Goal: Information Seeking & Learning: Learn about a topic

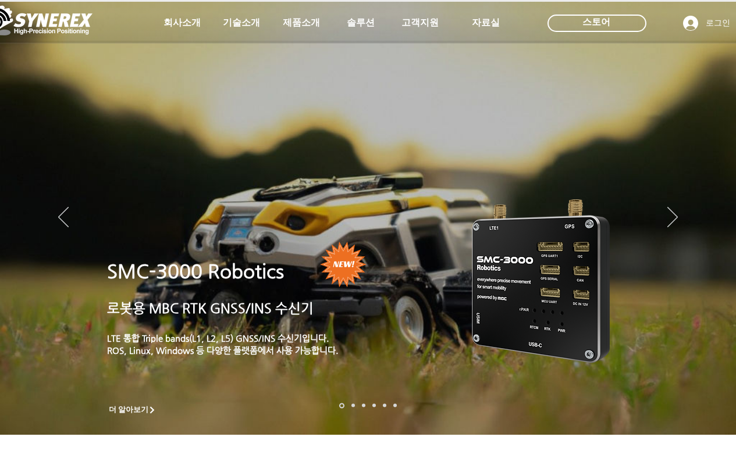
click at [355, 51] on icon "사이트로 돌아가기" at bounding box center [354, 50] width 11 height 11
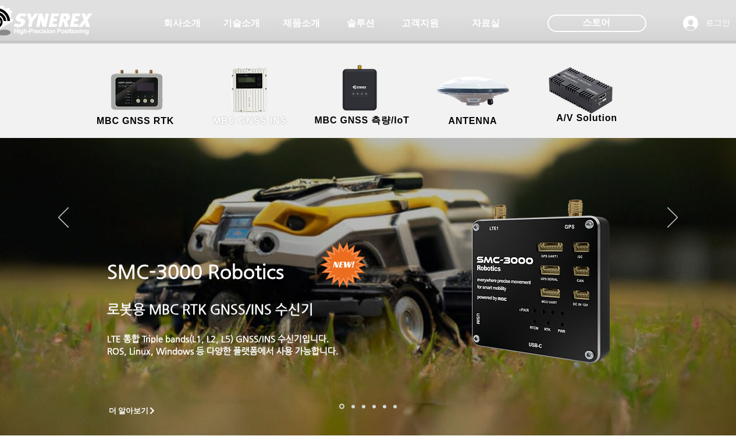
click at [262, 100] on link "MBC GNSS INS" at bounding box center [250, 97] width 105 height 61
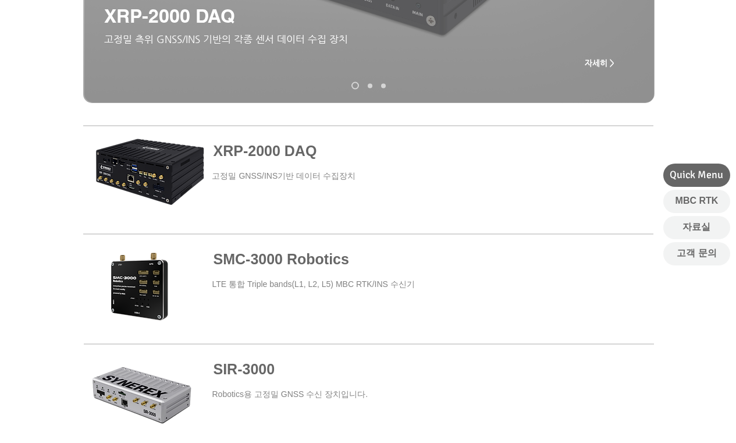
scroll to position [523, 0]
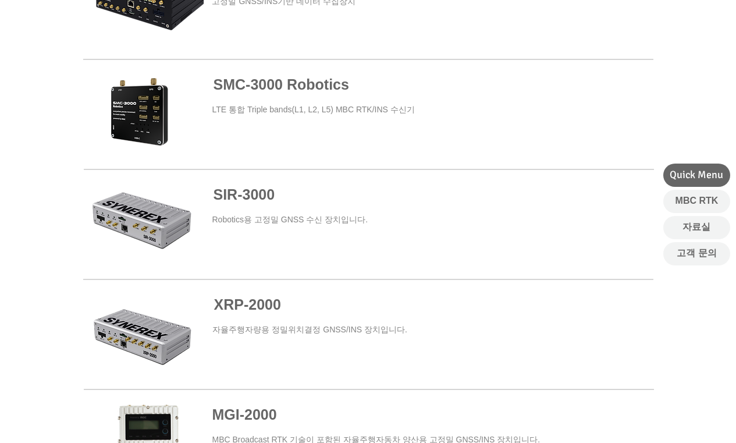
click at [263, 83] on span "SMC-3000 Robotics" at bounding box center [280, 84] width 135 height 16
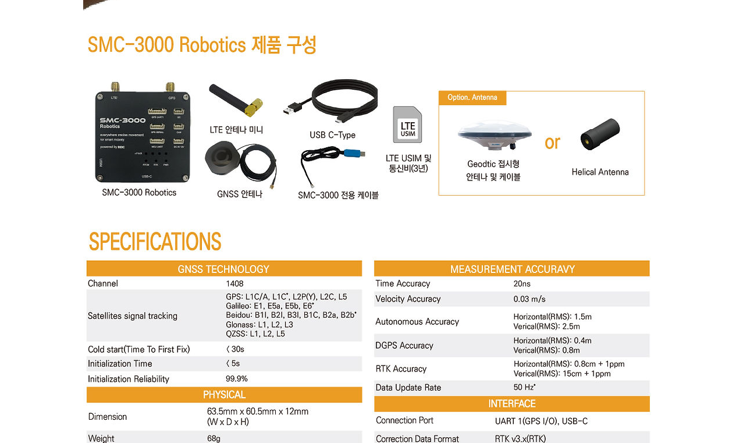
scroll to position [4478, 0]
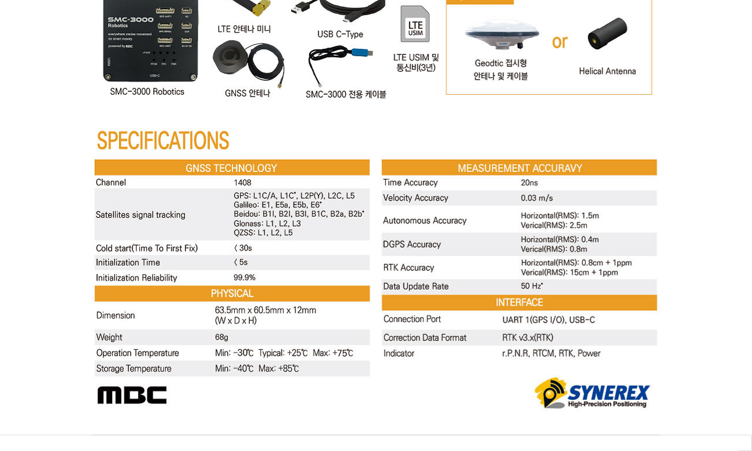
scroll to position [4636, 0]
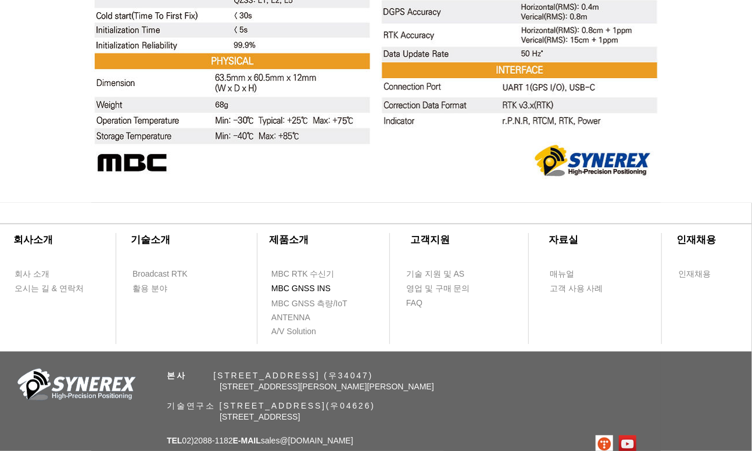
click at [316, 287] on span "MBC GNSS INS" at bounding box center [301, 289] width 59 height 12
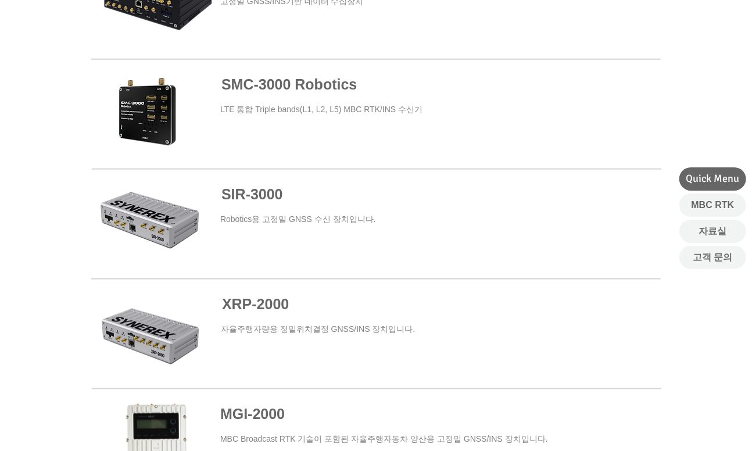
scroll to position [640, 0]
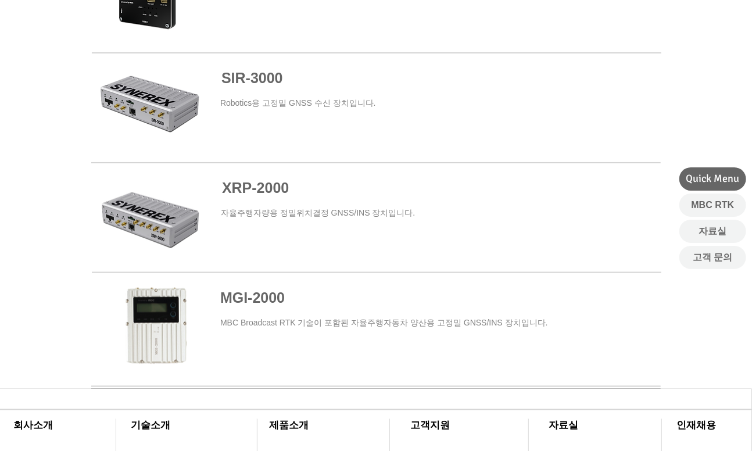
click at [255, 297] on span at bounding box center [376, 327] width 570 height 105
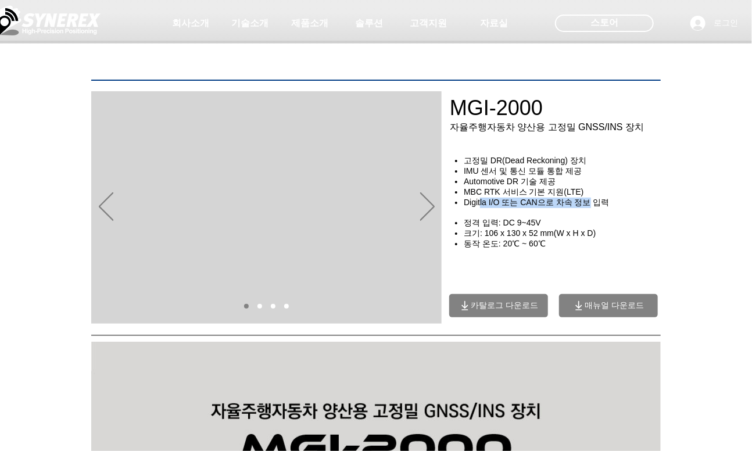
drag, startPoint x: 481, startPoint y: 205, endPoint x: 597, endPoint y: 206, distance: 115.7
click at [597, 206] on span "Digitla I/O 또는 CAN으로 차속 정보 입력" at bounding box center [536, 202] width 145 height 9
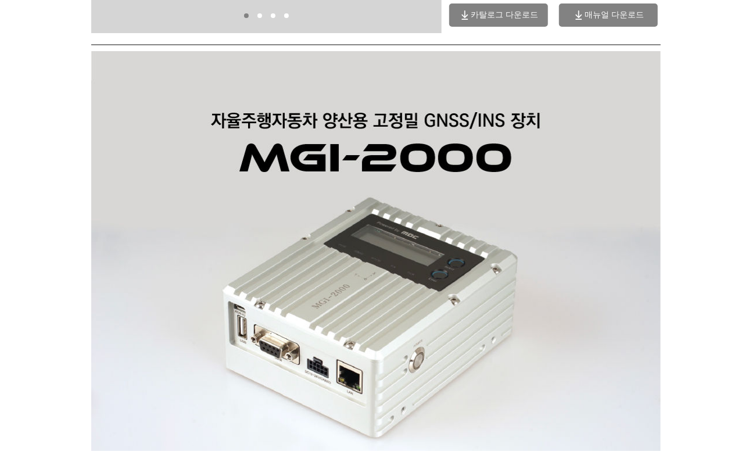
scroll to position [116, 0]
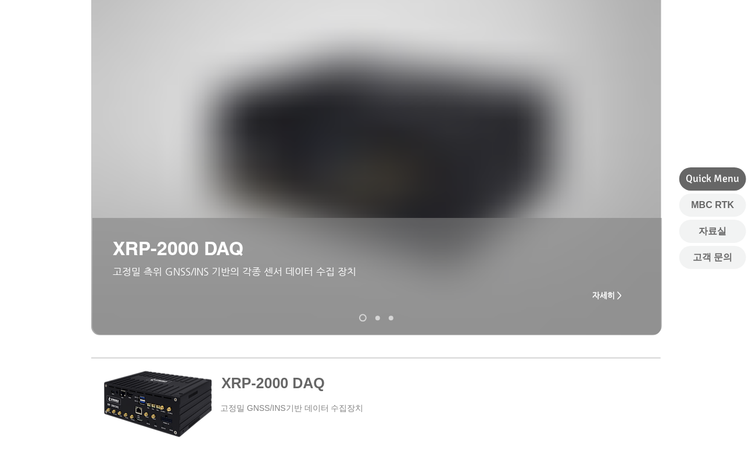
scroll to position [640, 0]
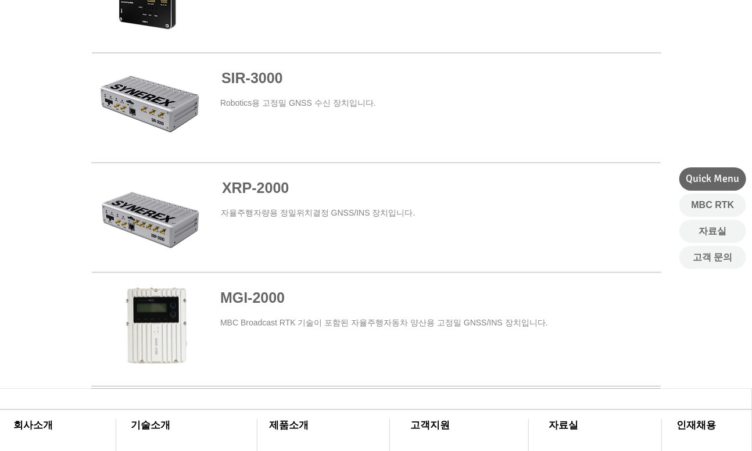
click at [307, 211] on span "자율주행자량용 정밀위치결정 GNSS/INS 장치입니다." at bounding box center [318, 212] width 194 height 9
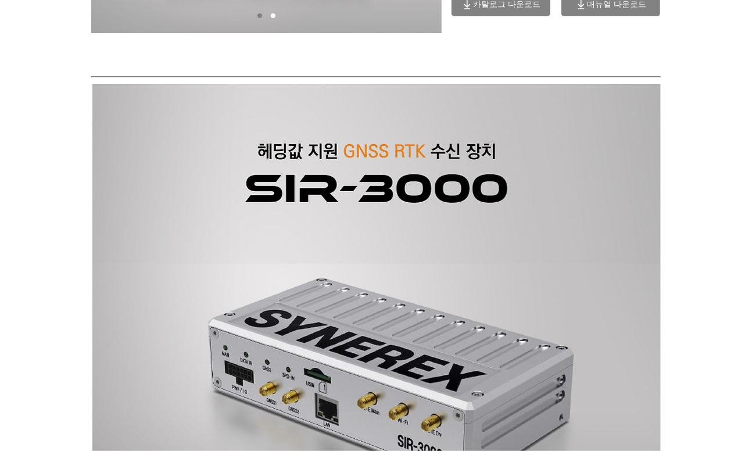
scroll to position [523, 0]
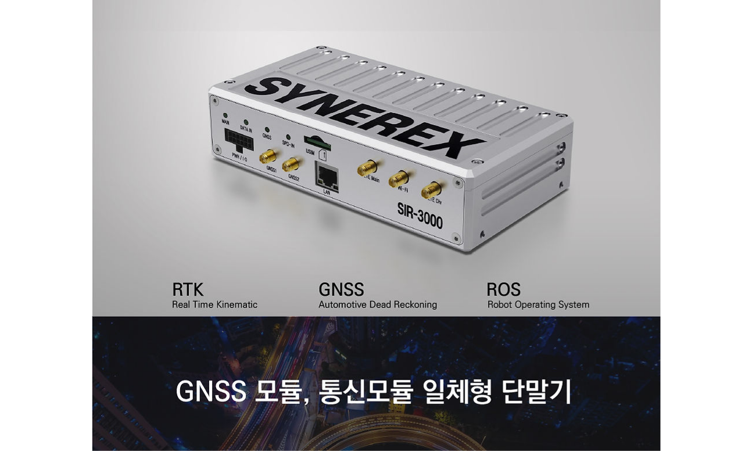
scroll to position [640, 0]
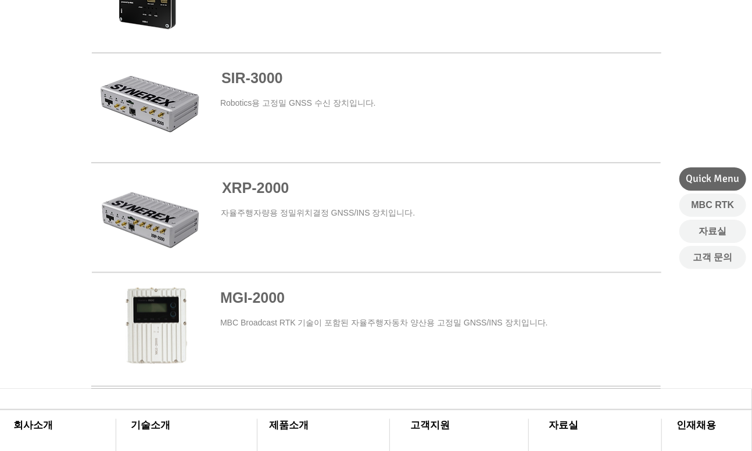
click at [349, 212] on span "자율주행자량용 정밀위치결정 GNSS/INS 장치입니다." at bounding box center [318, 212] width 194 height 9
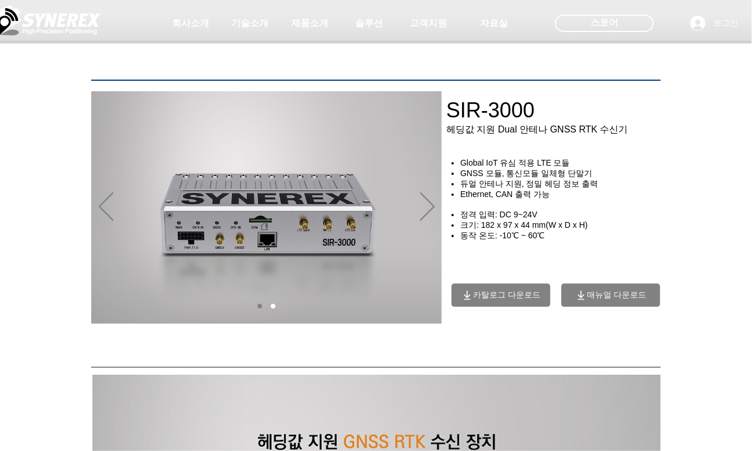
click at [437, 207] on img "슬라이드쇼" at bounding box center [266, 207] width 351 height 233
click at [430, 209] on icon "다음" at bounding box center [427, 206] width 15 height 28
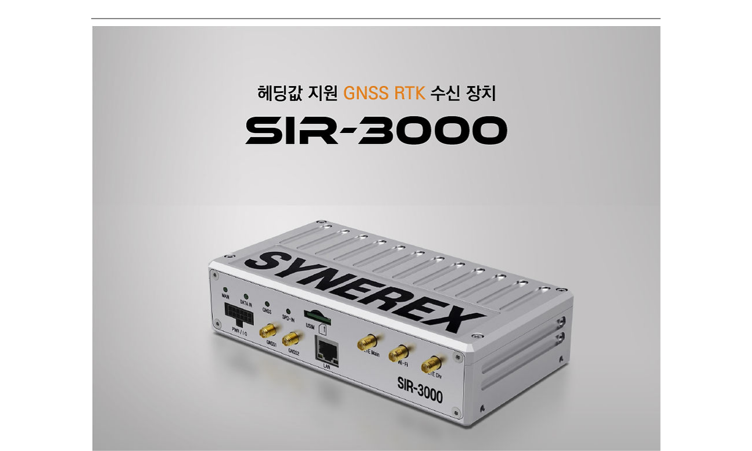
scroll to position [233, 0]
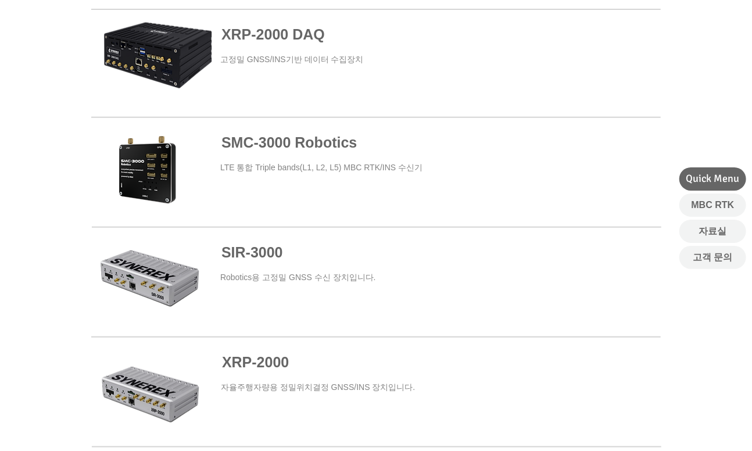
scroll to position [407, 0]
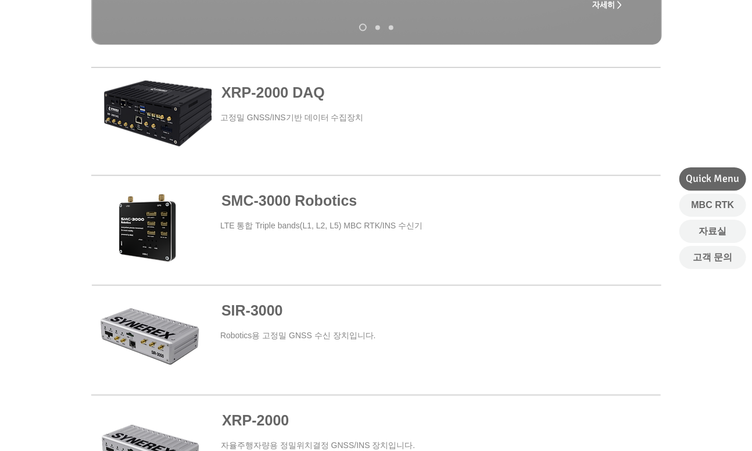
click at [185, 117] on span at bounding box center [377, 122] width 570 height 105
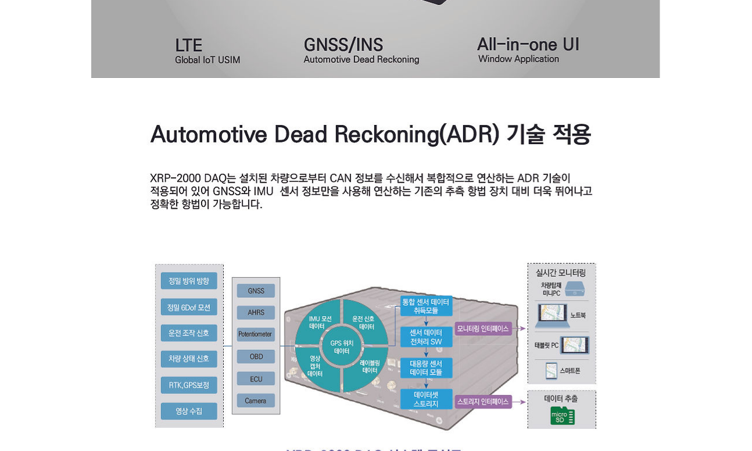
scroll to position [483, 0]
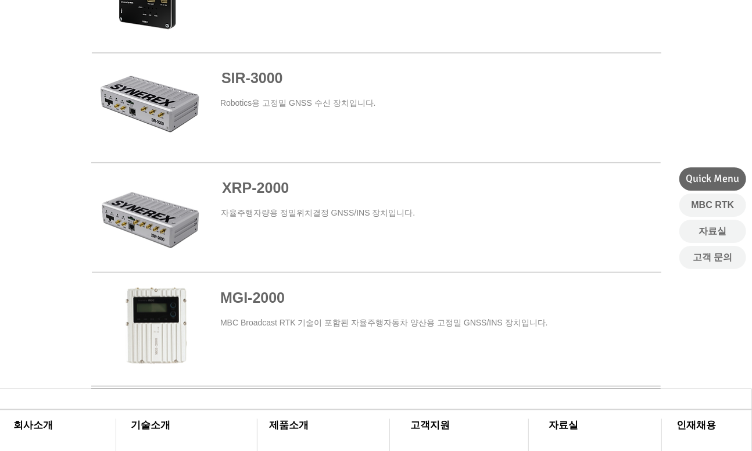
scroll to position [698, 0]
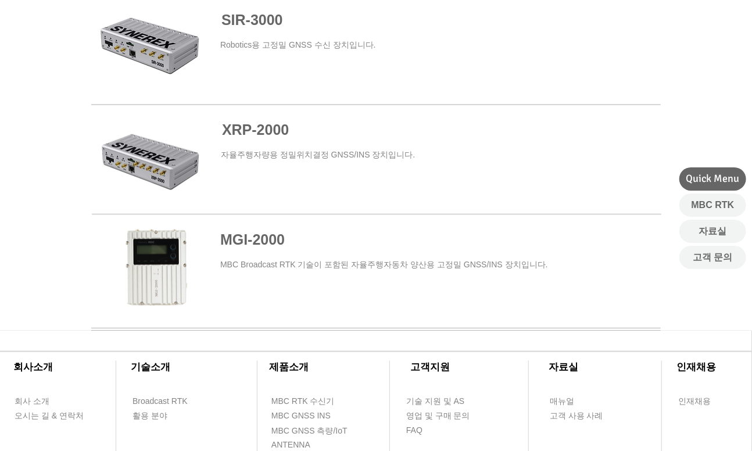
click at [252, 131] on span "XRP-2" at bounding box center [243, 130] width 43 height 16
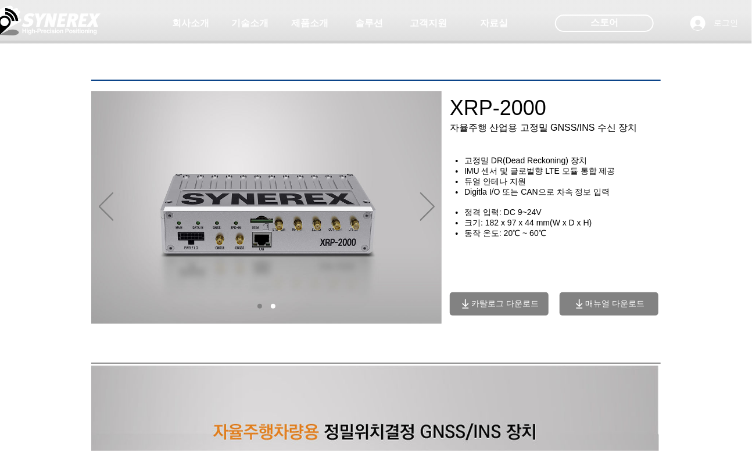
click at [547, 197] on span "Digitla I/O 또는 CAN으로 차속 정보 입력" at bounding box center [537, 191] width 145 height 9
click at [480, 197] on span "Digitla I/O 또는 CAN으로 차속 정보 입력" at bounding box center [537, 191] width 145 height 9
drag, startPoint x: 465, startPoint y: 201, endPoint x: 573, endPoint y: 200, distance: 107.6
click at [573, 197] on span "Digitla I/O 또는 CAN으로 차속 정보 입력" at bounding box center [537, 191] width 145 height 9
click at [618, 198] on h4 "Digitla I/O 또는 CAN으로 차속 정보 입력" at bounding box center [568, 192] width 206 height 10
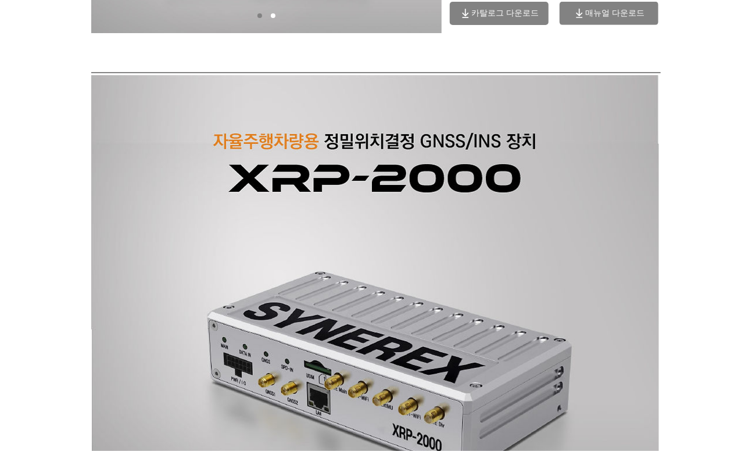
scroll to position [58, 0]
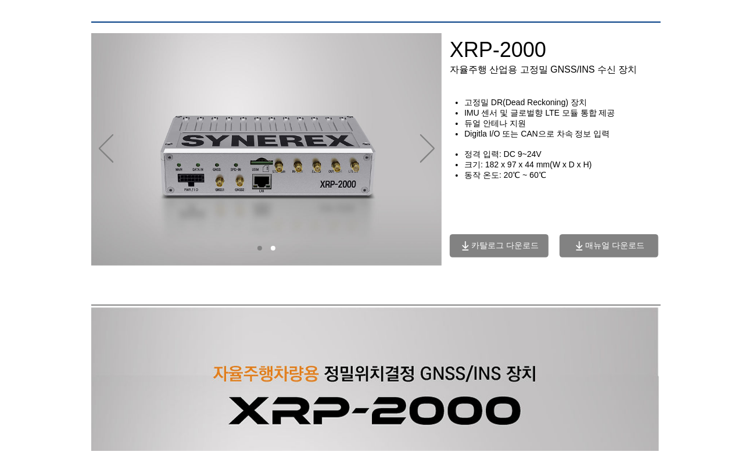
click at [591, 247] on span "매뉴얼 다운로드" at bounding box center [615, 246] width 59 height 10
click at [609, 250] on span "매뉴얼 다운로드" at bounding box center [615, 246] width 59 height 10
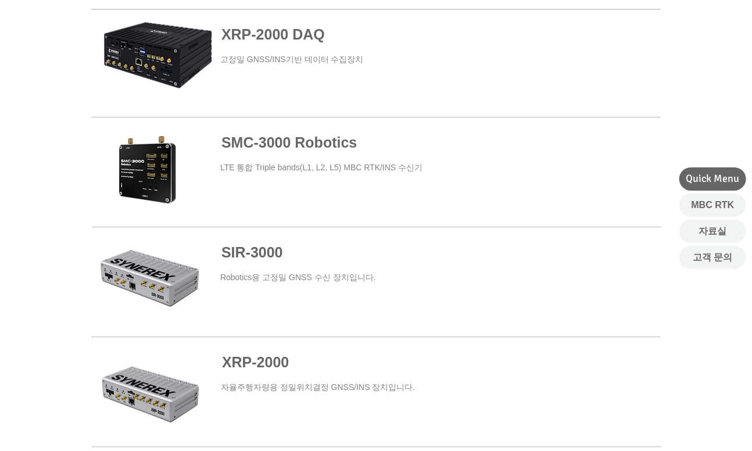
scroll to position [756, 0]
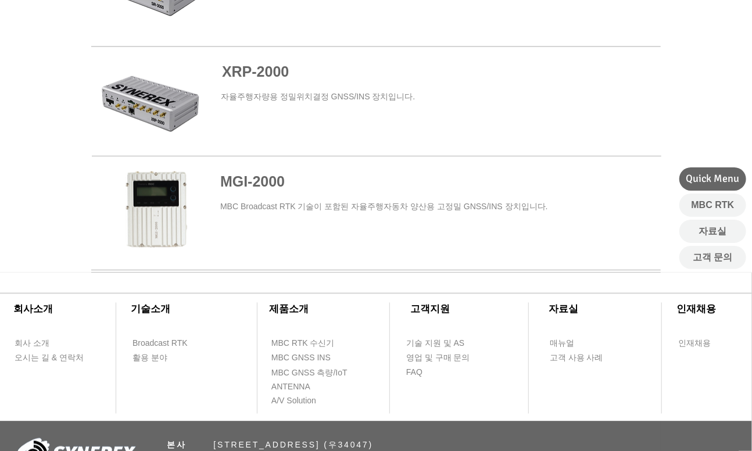
click at [243, 181] on span at bounding box center [376, 211] width 570 height 105
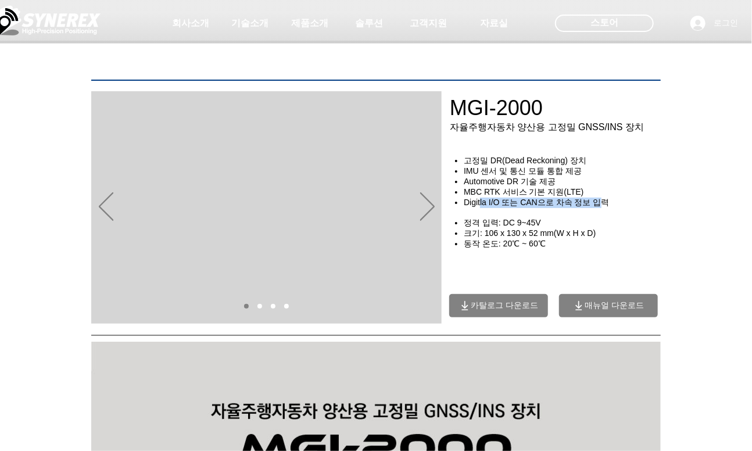
drag, startPoint x: 480, startPoint y: 211, endPoint x: 607, endPoint y: 206, distance: 126.3
click at [607, 206] on span "Digitla I/O 또는 CAN으로 차속 정보 입력" at bounding box center [536, 202] width 145 height 9
click at [638, 239] on h4 "​크기: 106 x 130 x 52 mm(W x H x D)" at bounding box center [567, 234] width 206 height 10
click at [598, 309] on span "매뉴얼 다운로드" at bounding box center [614, 306] width 59 height 10
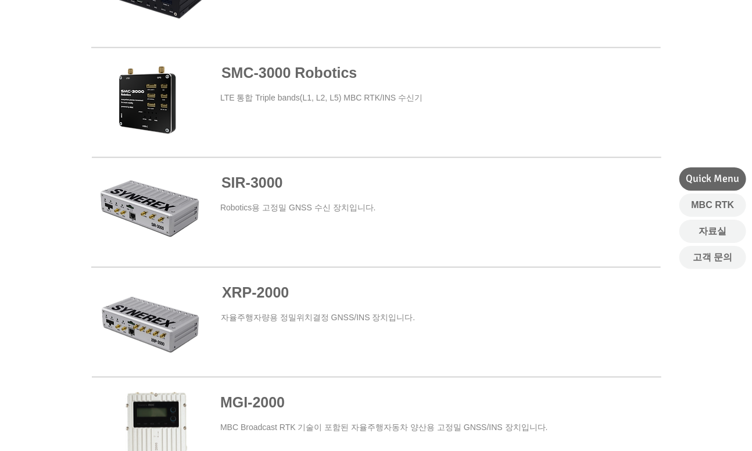
scroll to position [419, 0]
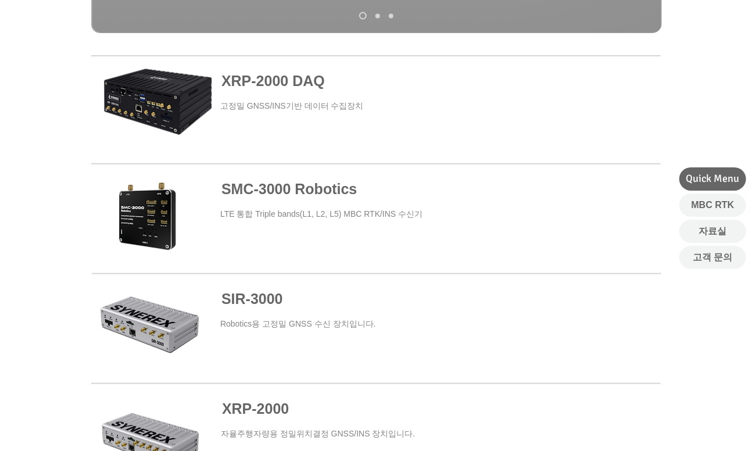
click at [281, 191] on span "SMC-3000 Robotics" at bounding box center [289, 189] width 135 height 16
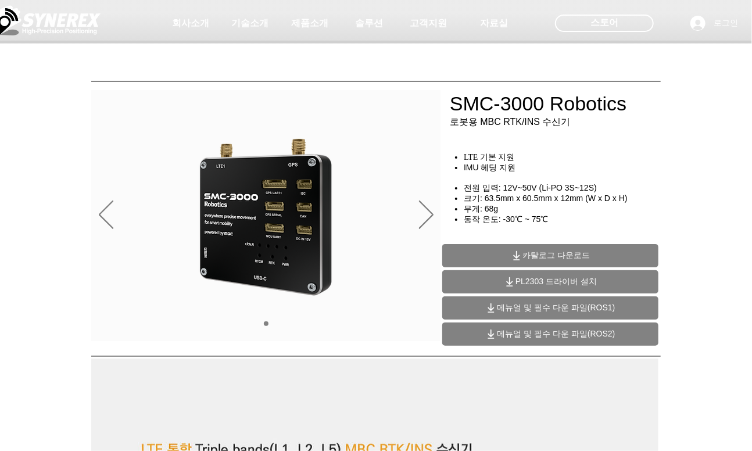
scroll to position [58, 0]
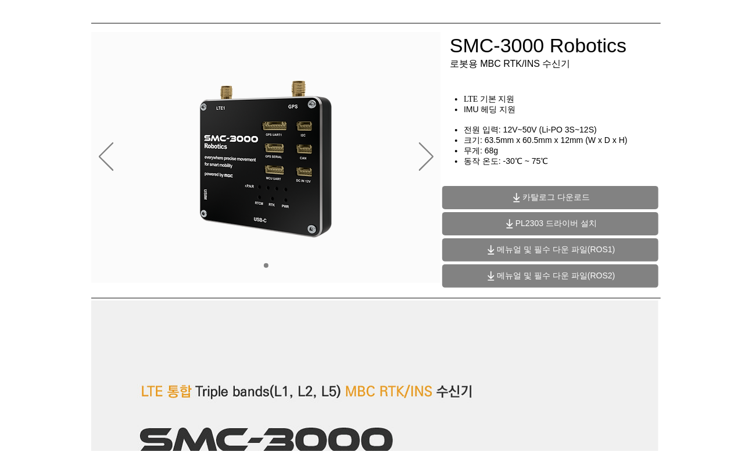
click at [502, 250] on span "메뉴얼 및 필수 다운 파일(ROS1)" at bounding box center [556, 250] width 118 height 10
